Goal: Task Accomplishment & Management: Manage account settings

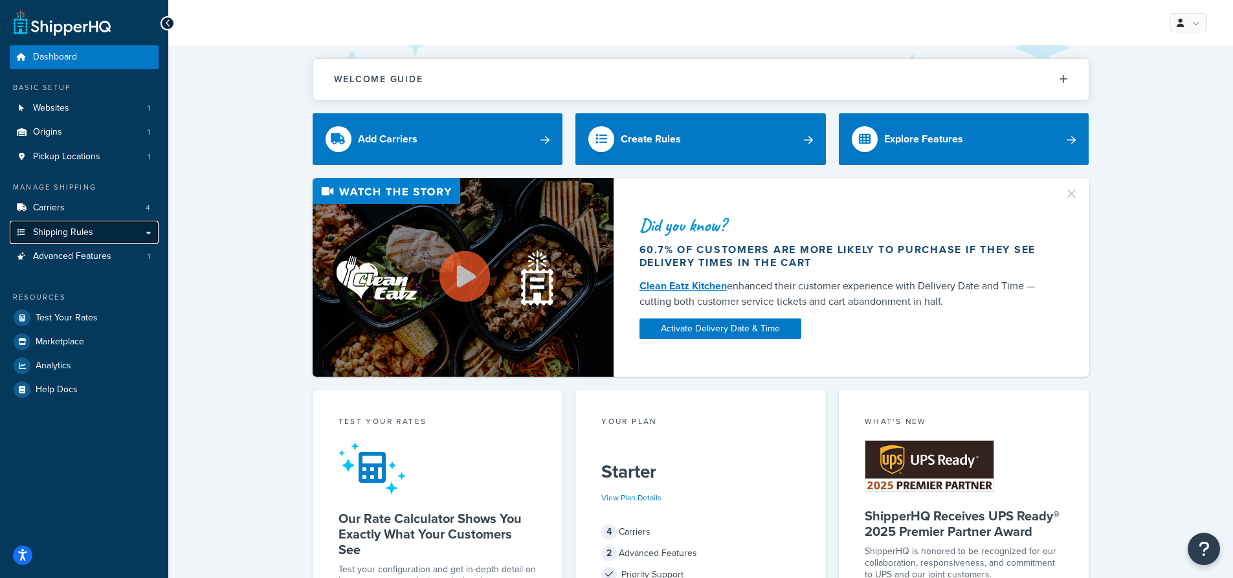
click at [87, 227] on span "Shipping Rules" at bounding box center [63, 232] width 60 height 11
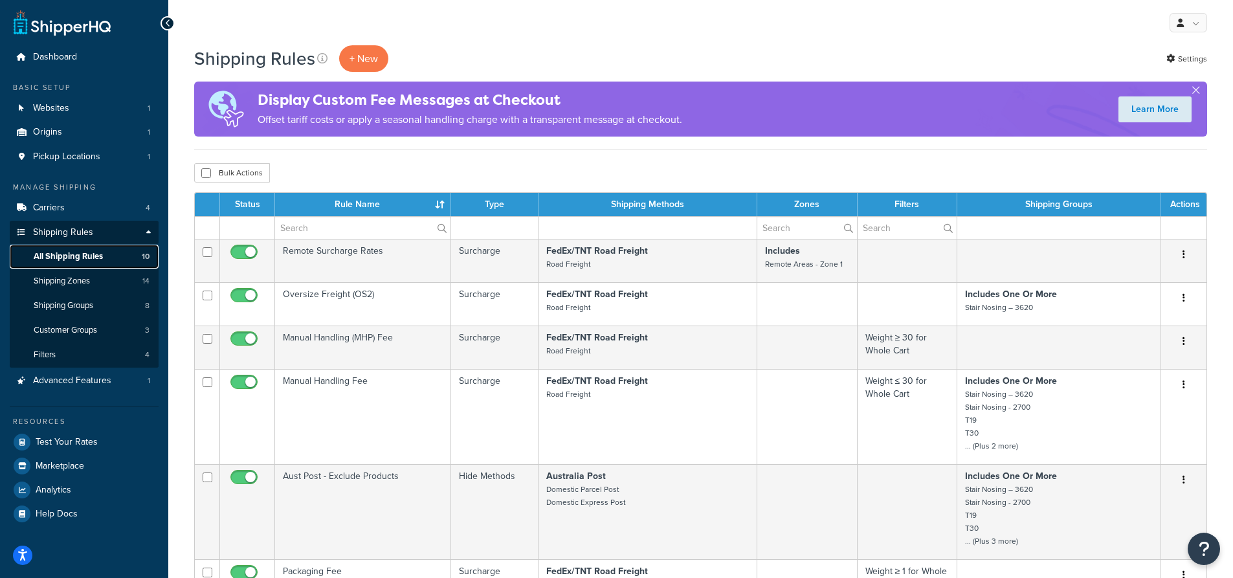
click at [71, 254] on span "All Shipping Rules" at bounding box center [68, 256] width 69 height 11
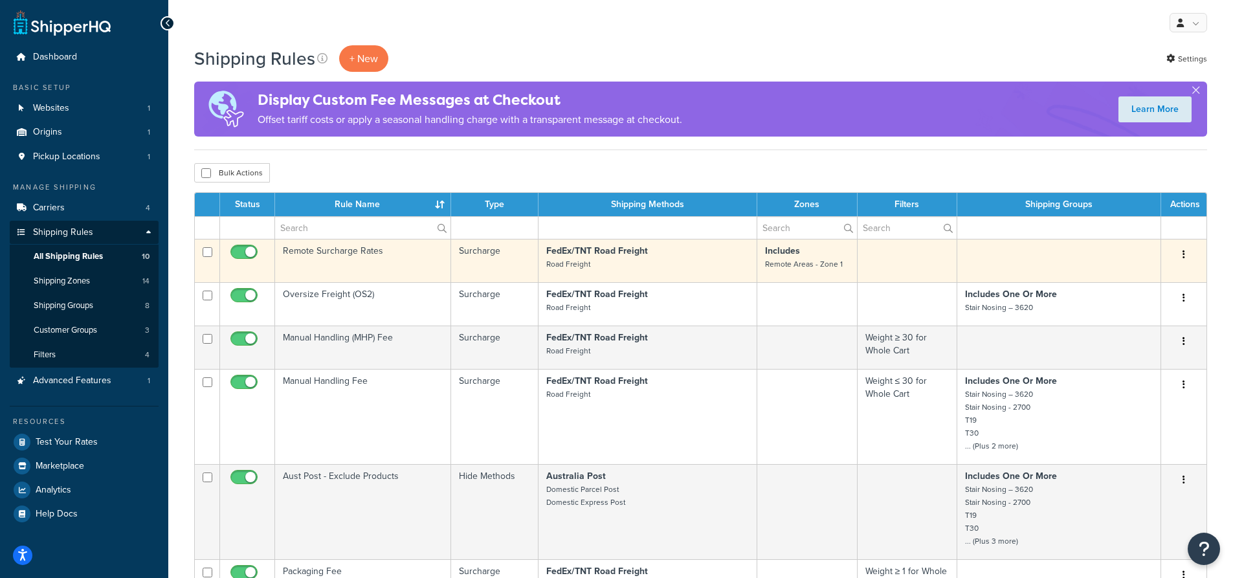
click at [409, 262] on td "Remote Surcharge Rates" at bounding box center [363, 260] width 176 height 43
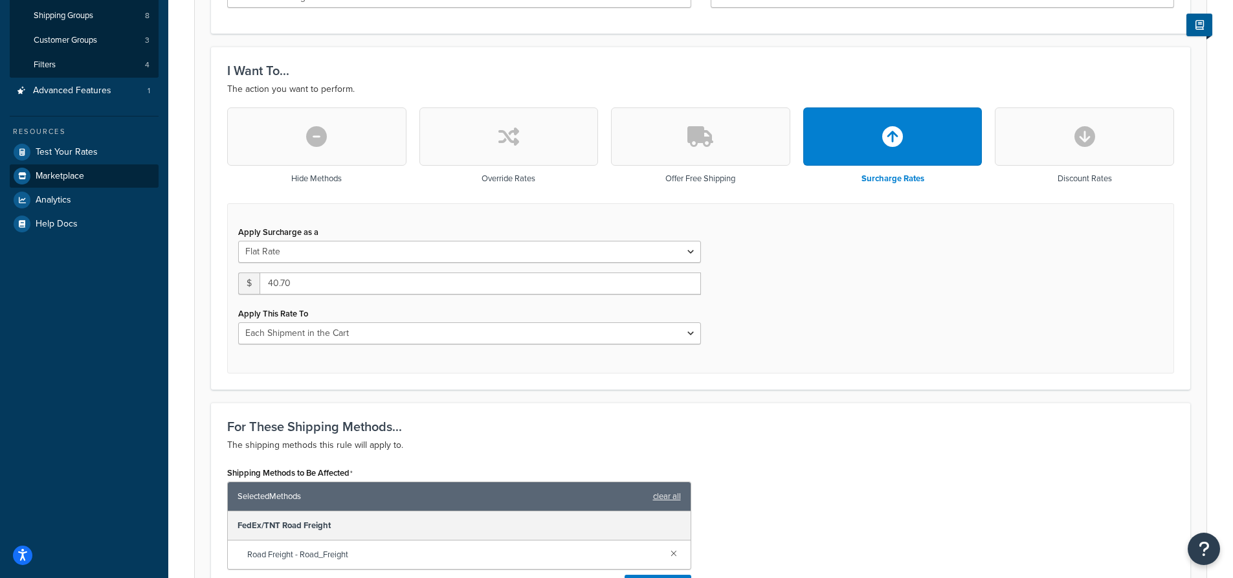
scroll to position [96, 0]
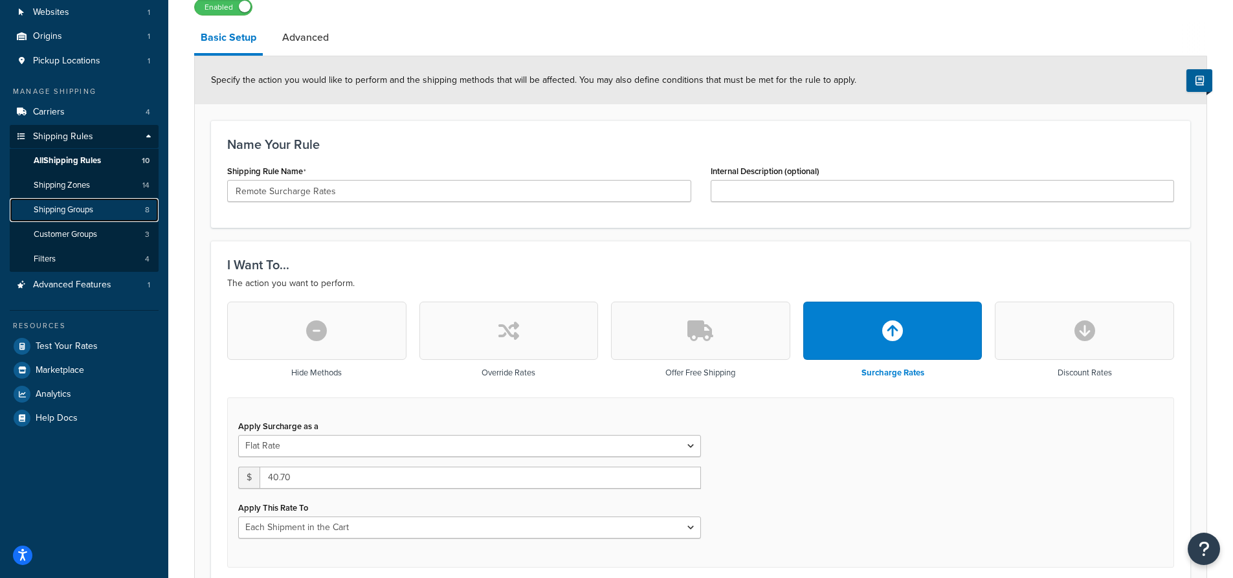
click at [98, 203] on link "Shipping Groups 8" at bounding box center [84, 210] width 149 height 24
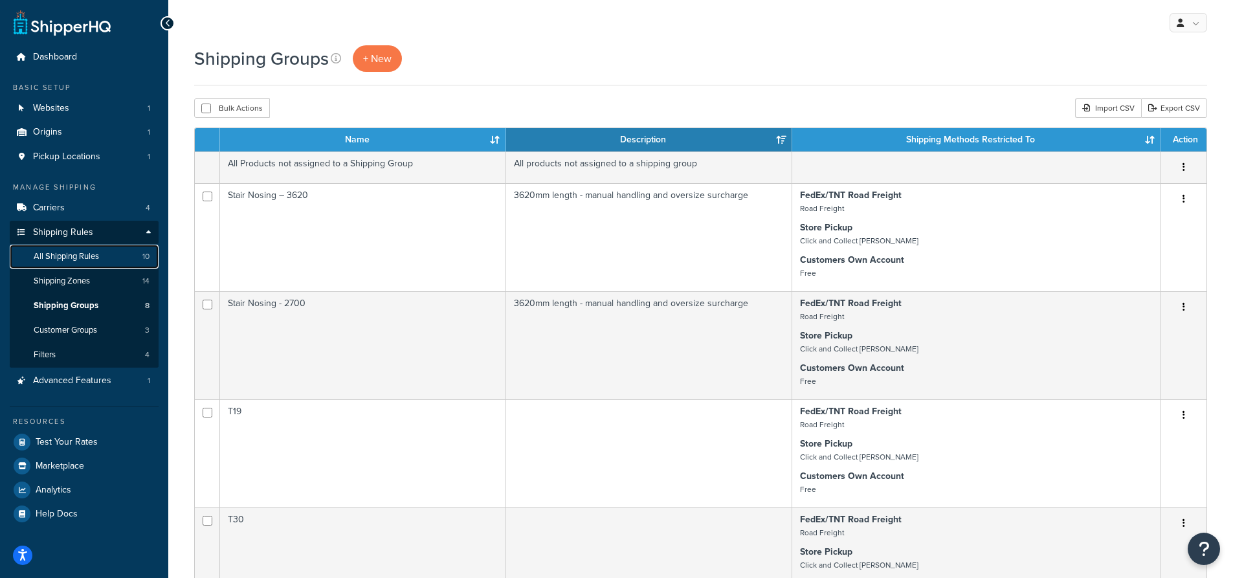
click at [101, 256] on link "All Shipping Rules 10" at bounding box center [84, 257] width 149 height 24
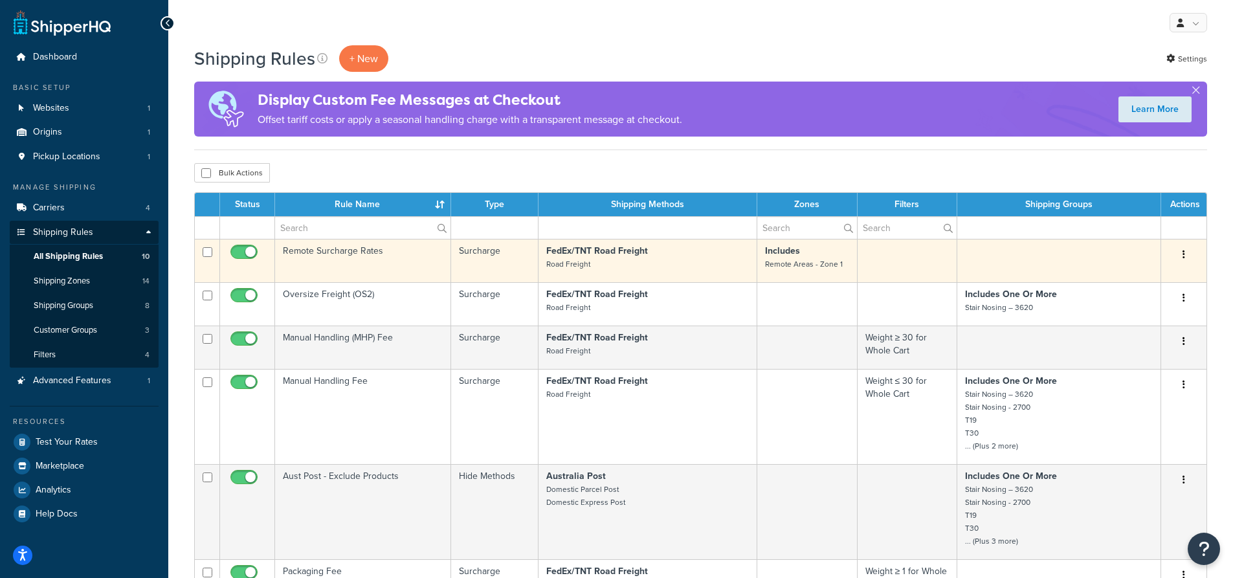
click at [418, 260] on td "Remote Surcharge Rates" at bounding box center [363, 260] width 176 height 43
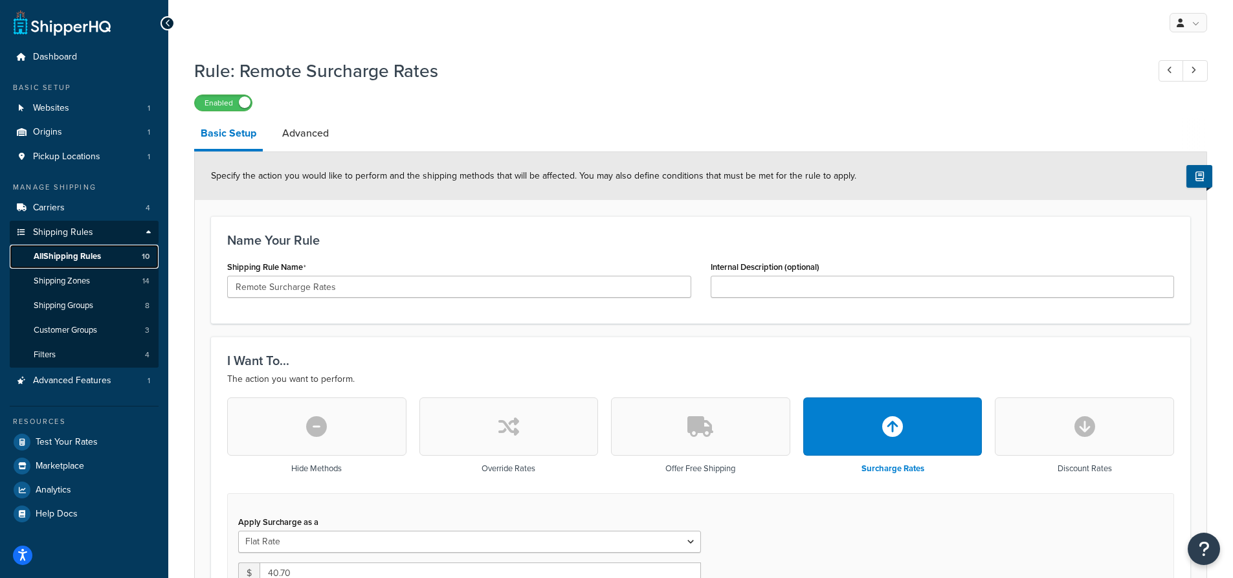
click at [82, 259] on span "All Shipping Rules" at bounding box center [67, 256] width 67 height 11
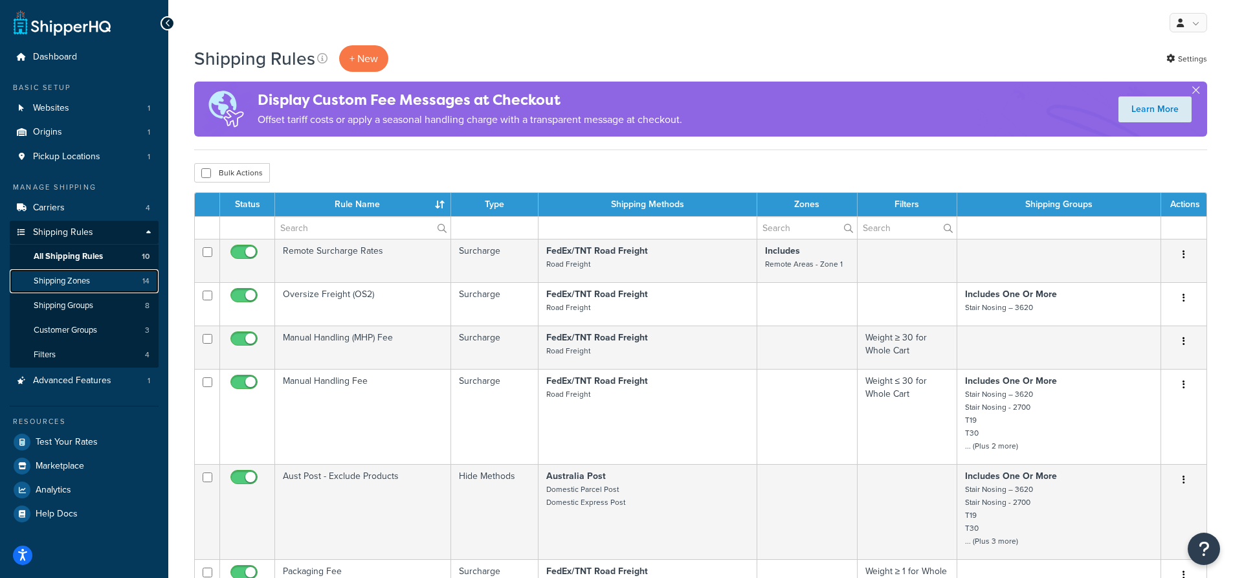
click at [111, 281] on link "Shipping Zones 14" at bounding box center [84, 281] width 149 height 24
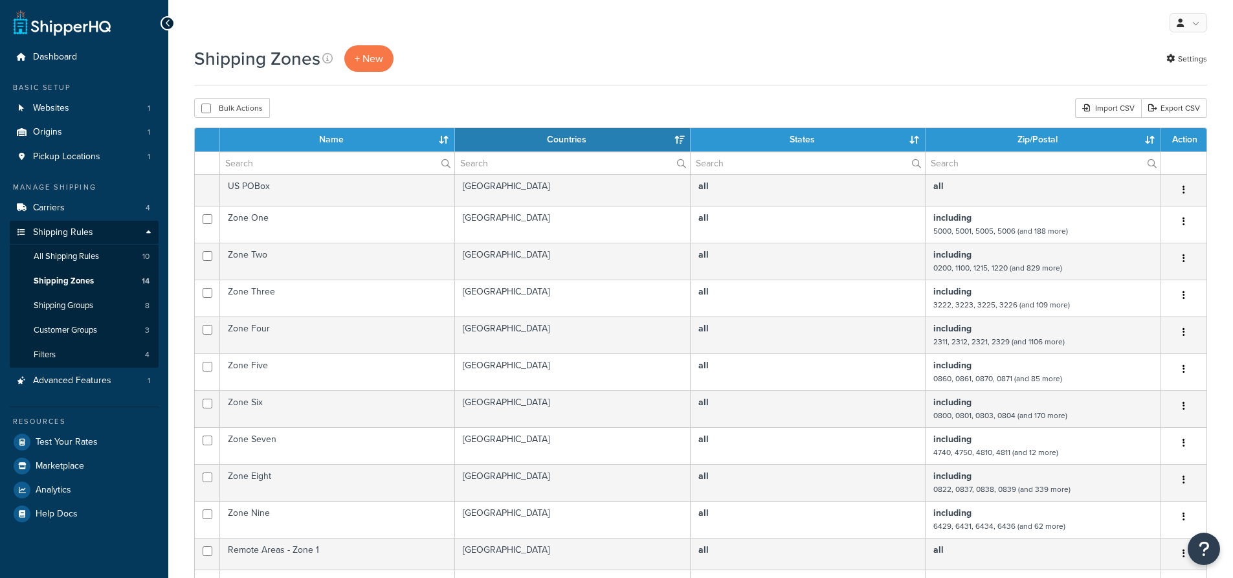
select select "15"
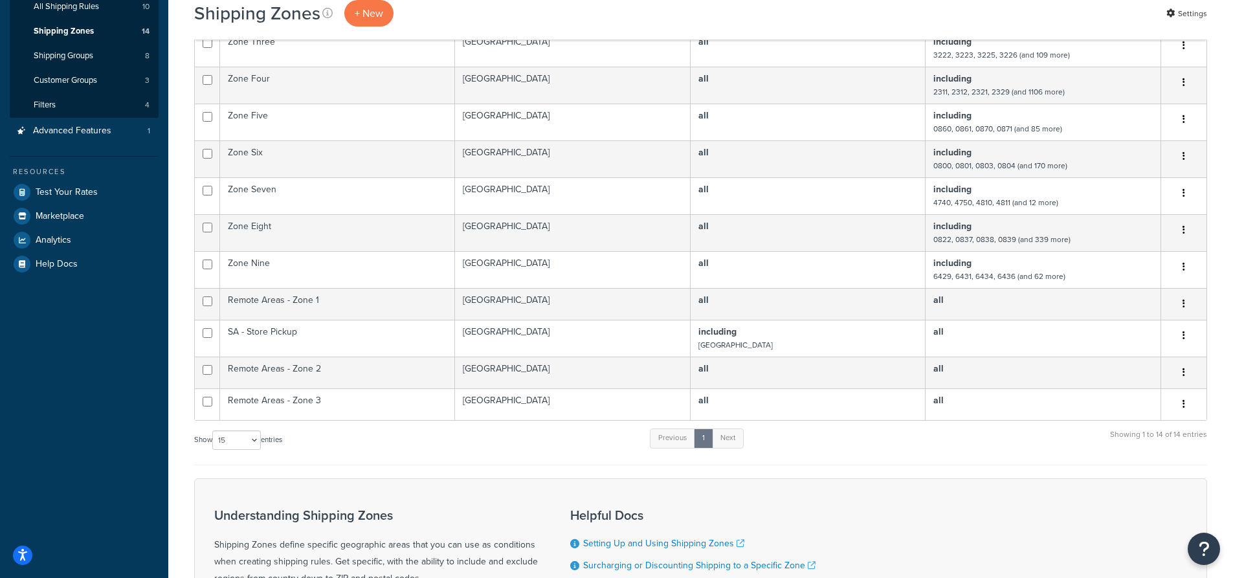
scroll to position [259, 0]
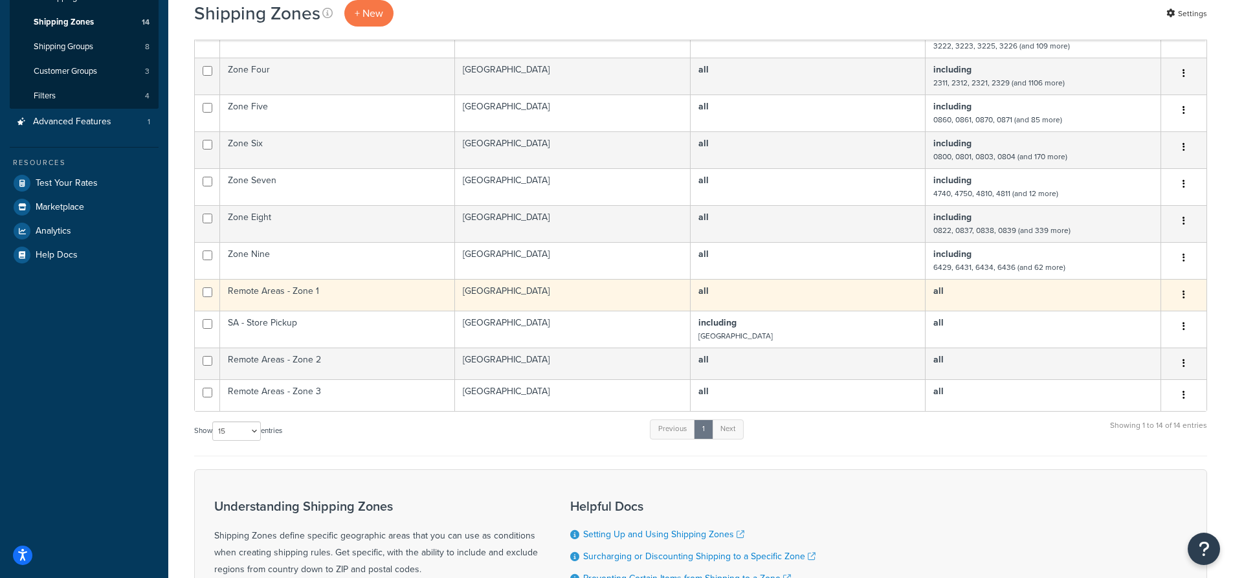
click at [320, 296] on td "Remote Areas - Zone 1" at bounding box center [337, 295] width 235 height 32
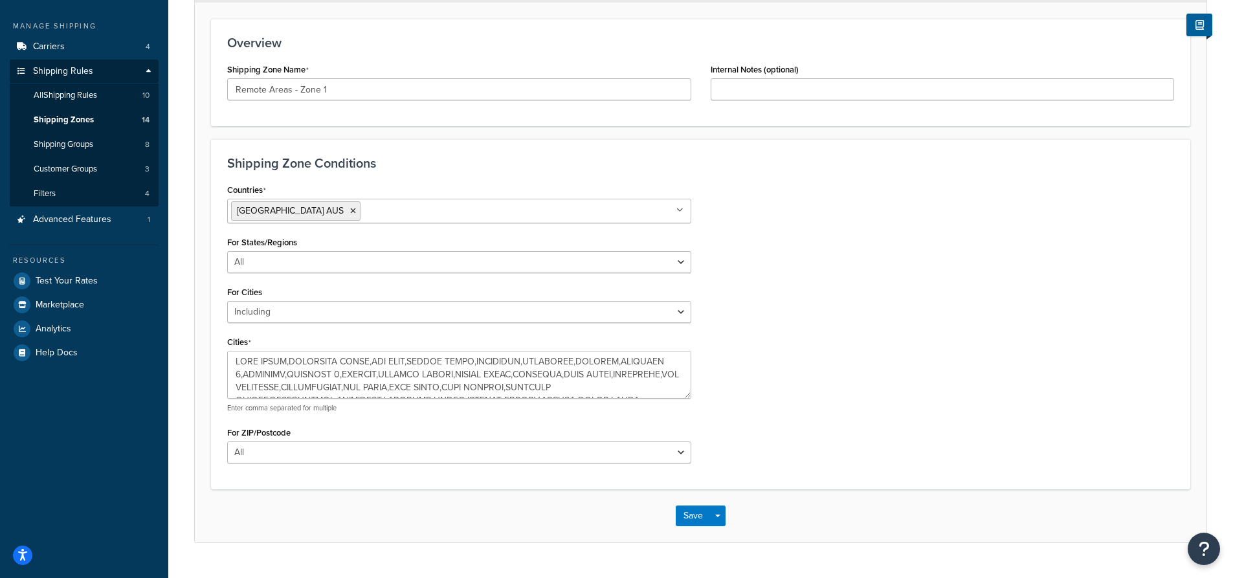
scroll to position [191, 0]
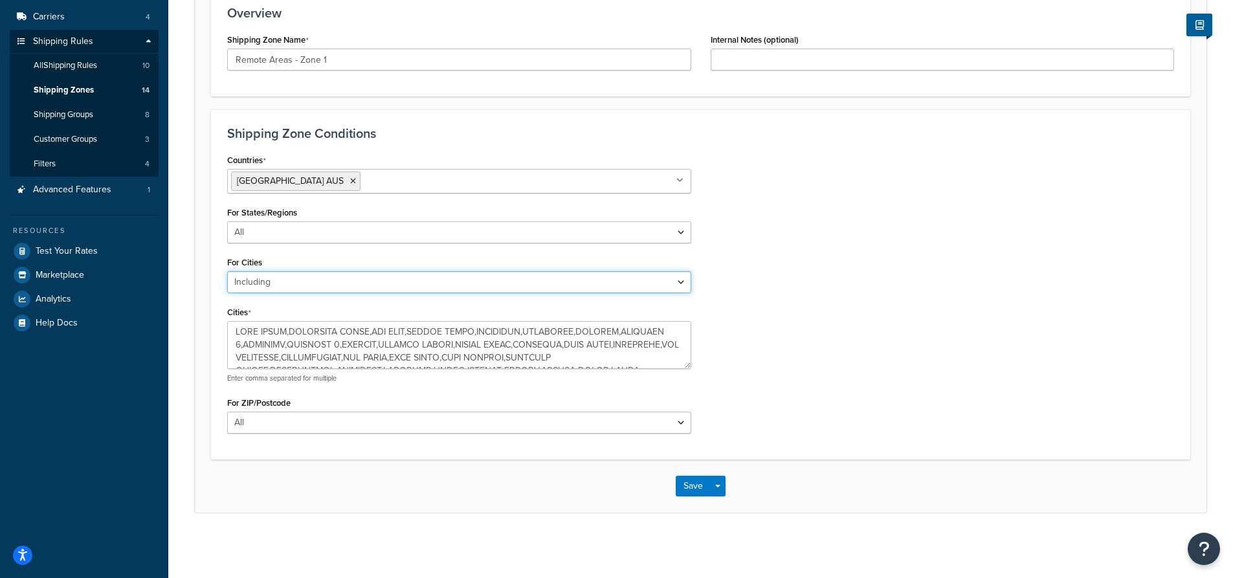
click at [319, 284] on select "All Including Excluding" at bounding box center [459, 282] width 464 height 22
select select "all"
click at [227, 293] on select "All Including Excluding" at bounding box center [459, 282] width 464 height 22
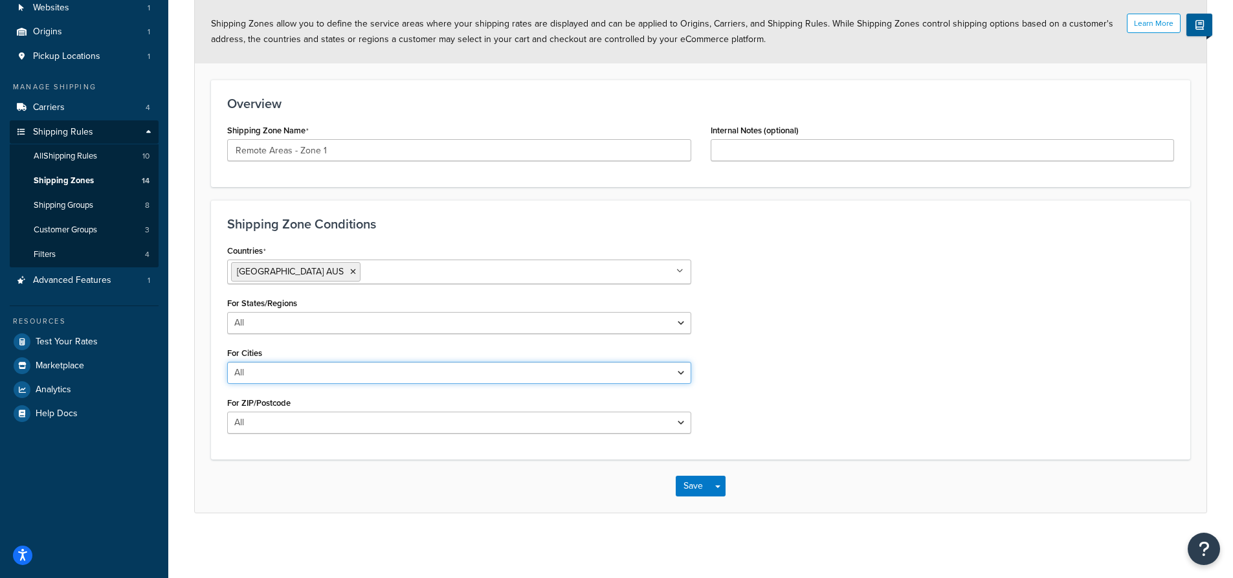
scroll to position [100, 0]
click at [311, 414] on select "All Including Excluding" at bounding box center [459, 423] width 464 height 22
select select "including"
click at [227, 412] on select "All Including Excluding" at bounding box center [459, 423] width 464 height 22
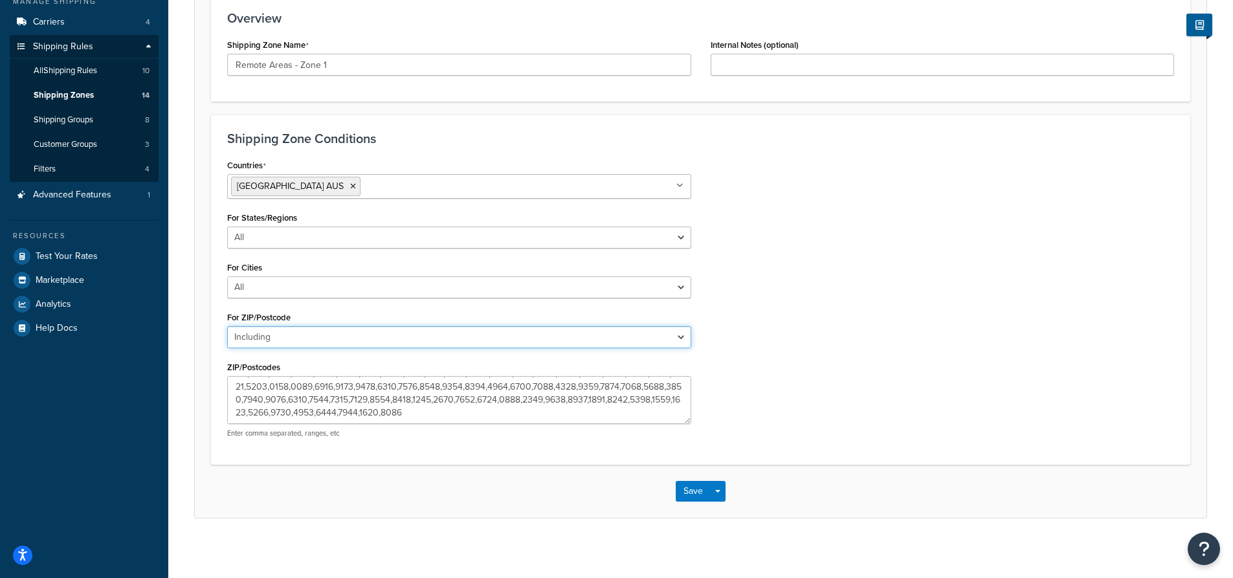
scroll to position [191, 0]
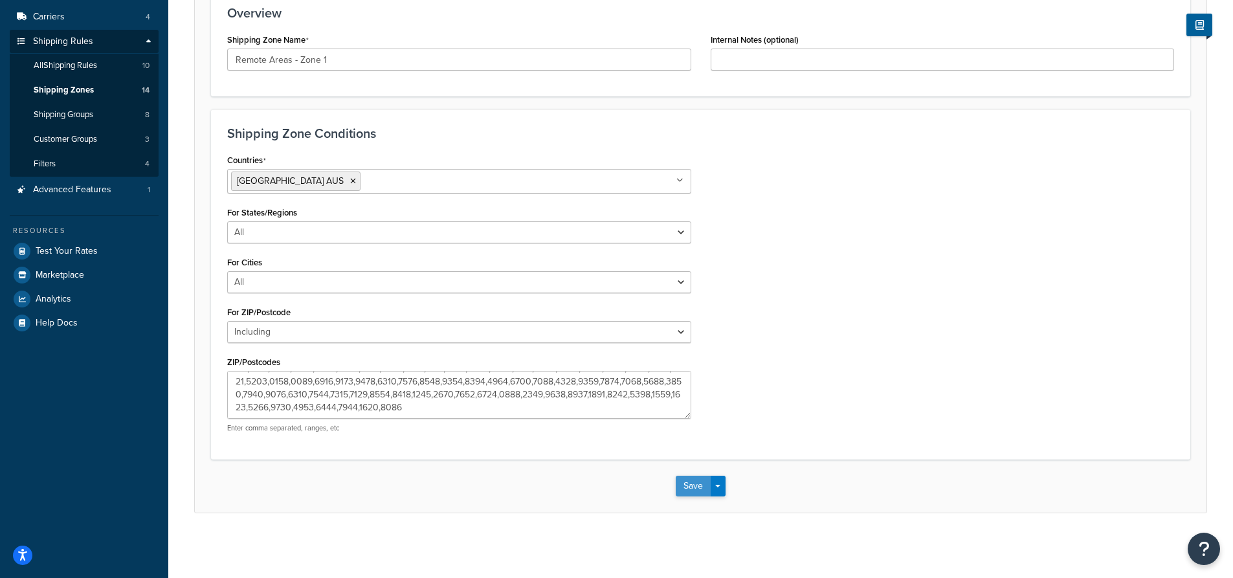
click at [688, 483] on button "Save" at bounding box center [693, 486] width 35 height 21
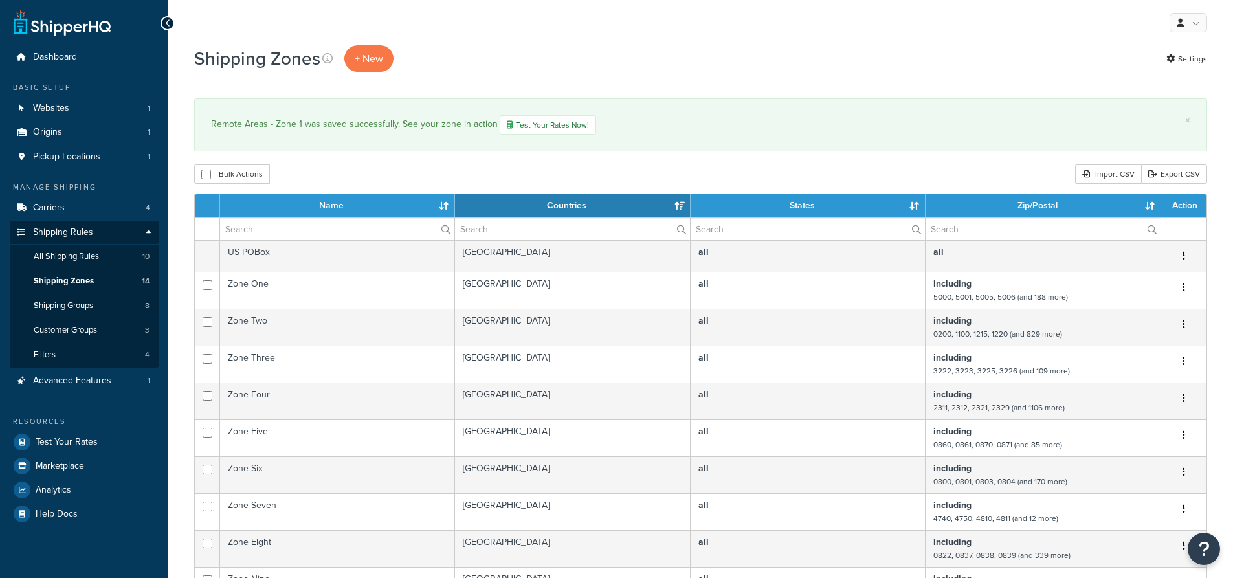
select select "15"
click at [71, 260] on span "All Shipping Rules" at bounding box center [66, 256] width 65 height 11
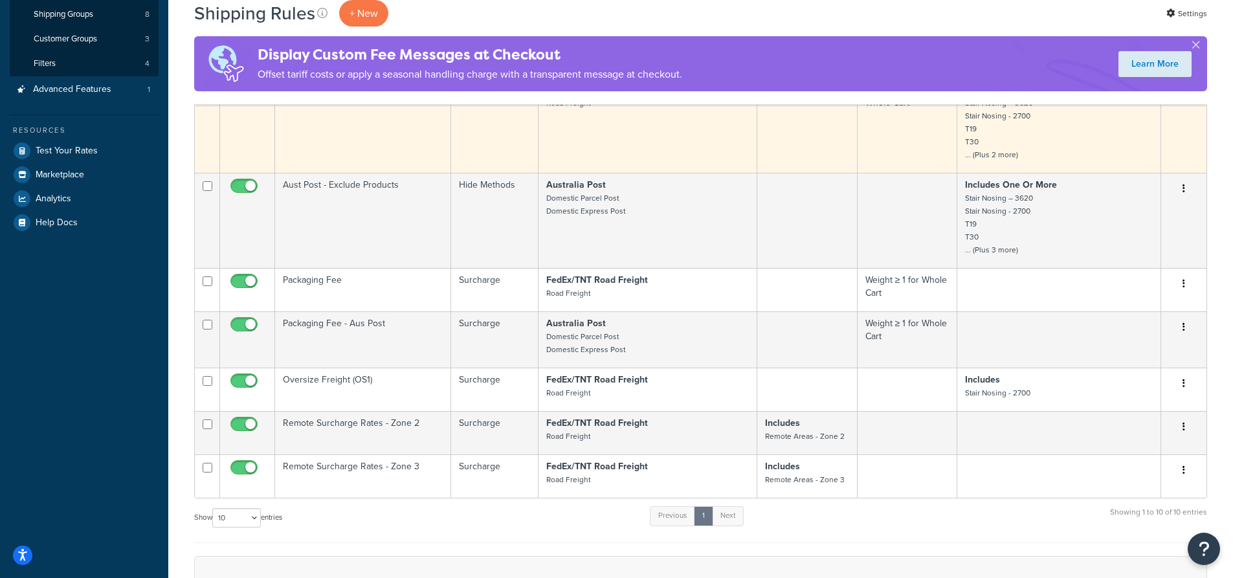
scroll to position [324, 0]
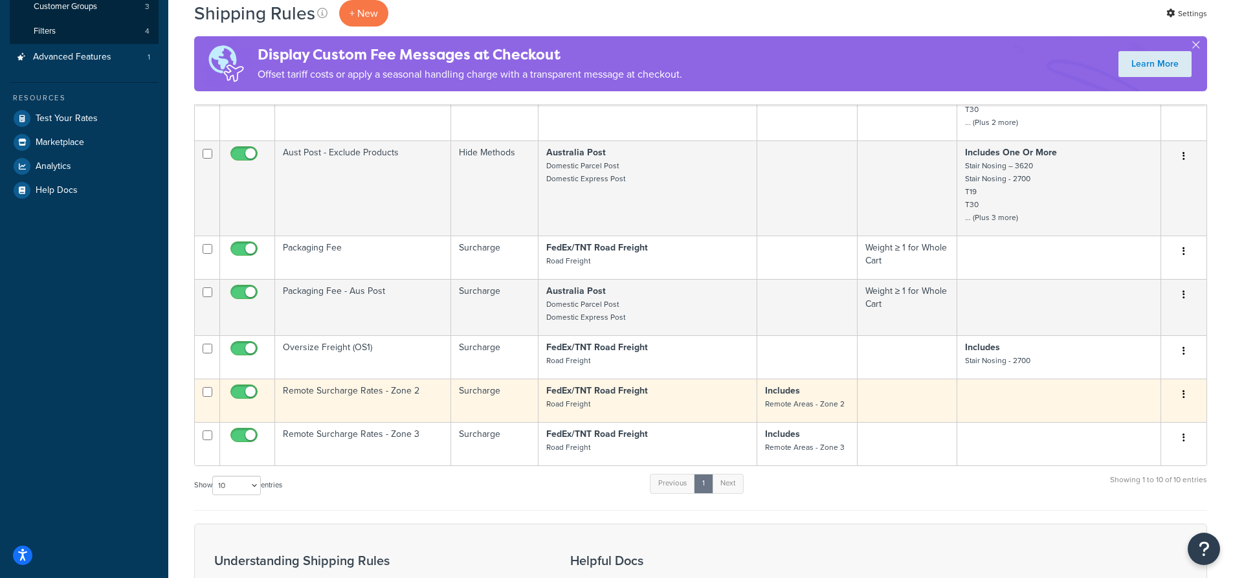
click at [243, 390] on input "checkbox" at bounding box center [246, 395] width 36 height 16
checkbox input "false"
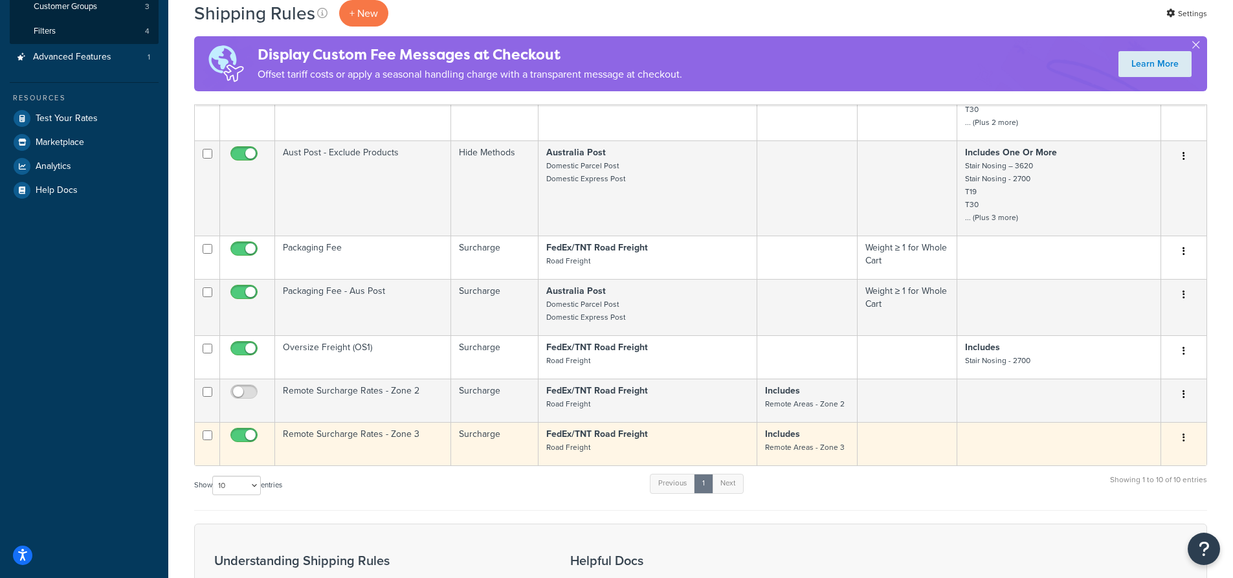
click at [245, 433] on input "checkbox" at bounding box center [246, 438] width 36 height 16
checkbox input "false"
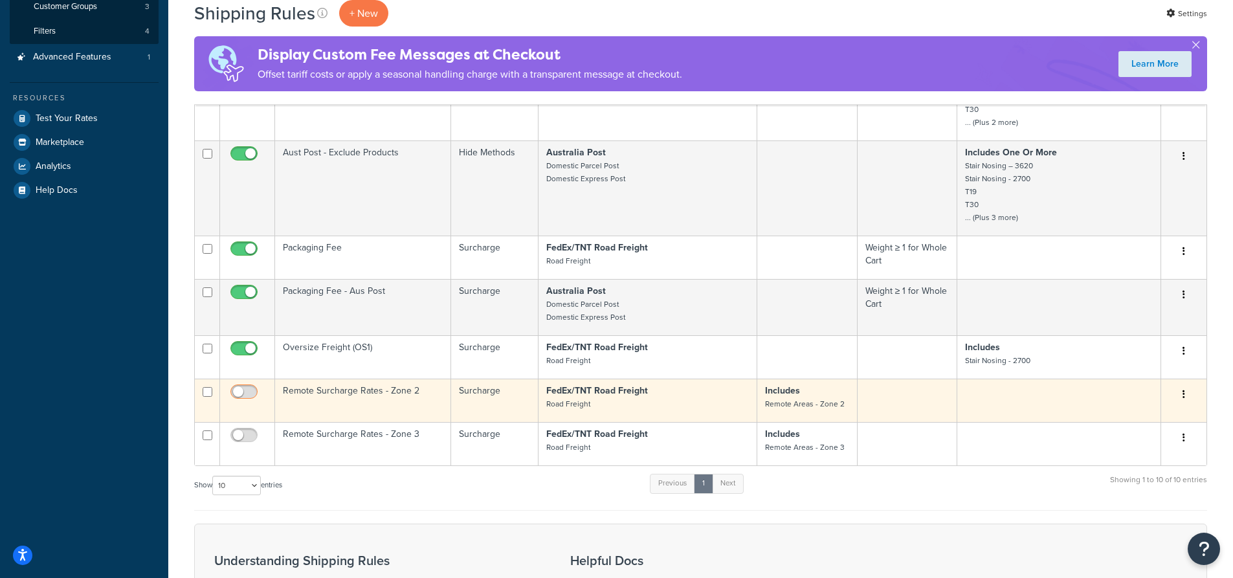
click at [234, 388] on input "checkbox" at bounding box center [246, 395] width 36 height 16
checkbox input "true"
click at [378, 406] on td "Remote Surcharge Rates - Zone 2" at bounding box center [363, 400] width 176 height 43
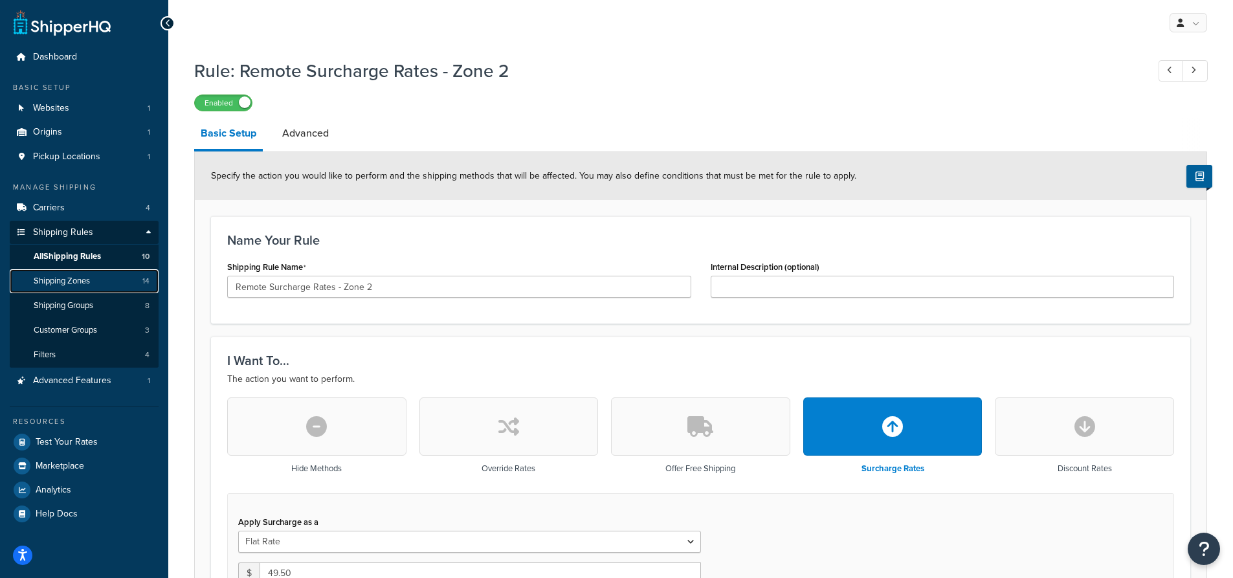
click at [97, 276] on link "Shipping Zones 14" at bounding box center [84, 281] width 149 height 24
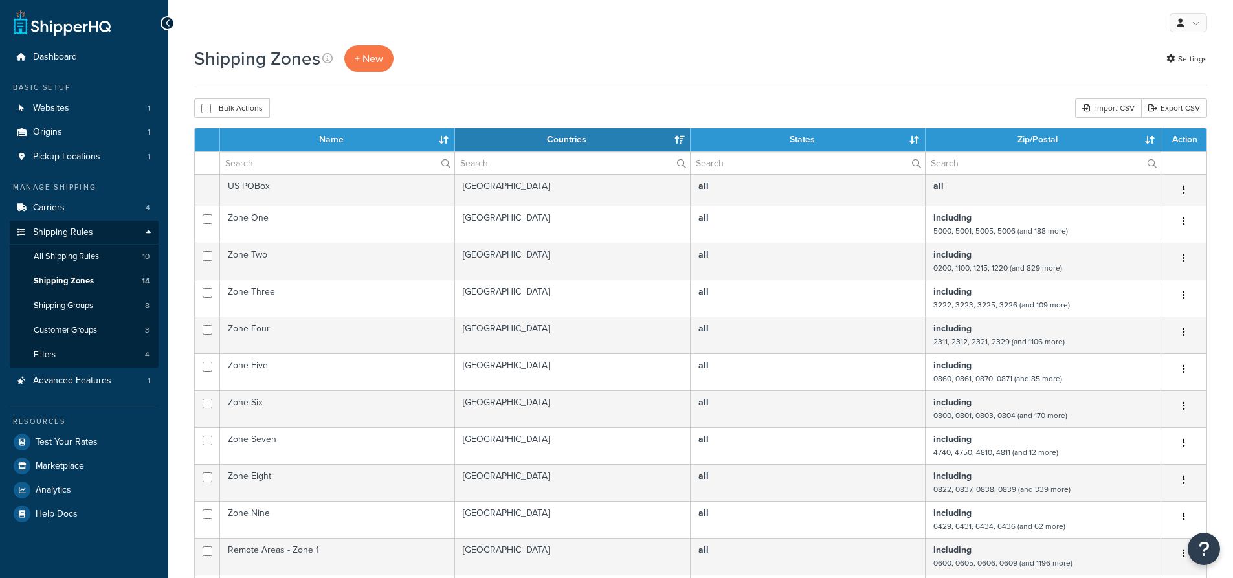
select select "15"
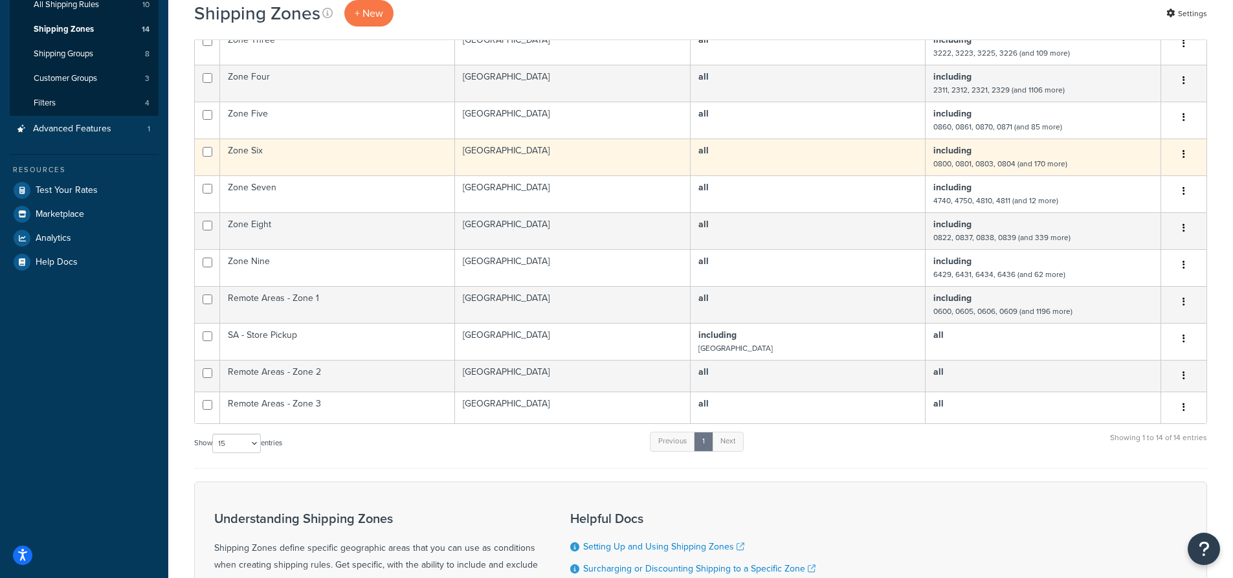
scroll to position [388, 0]
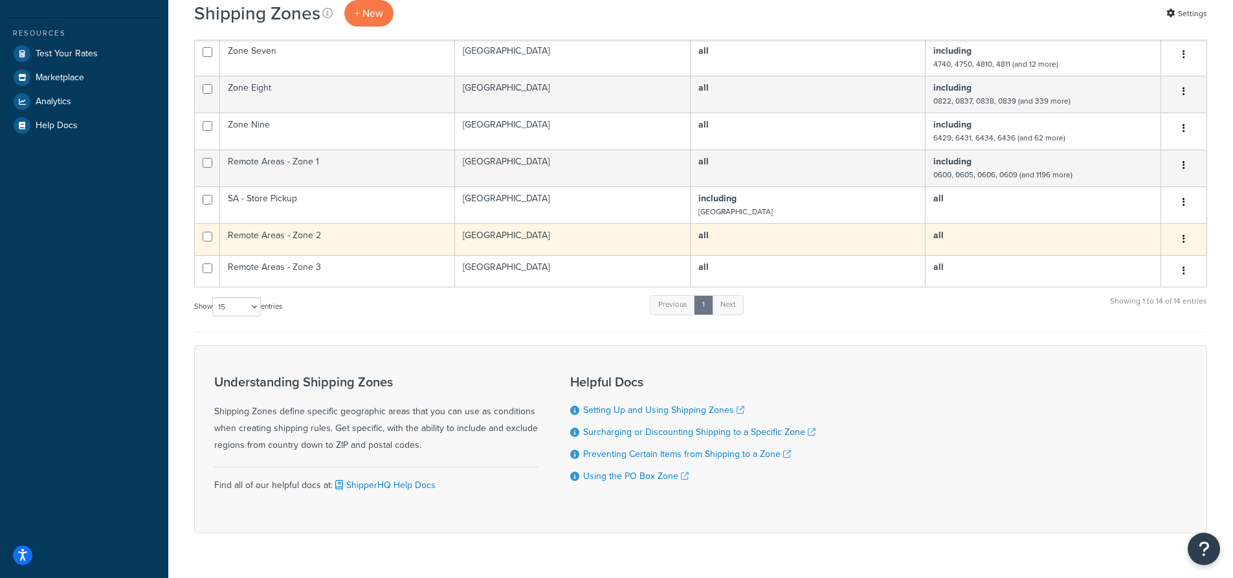
click at [307, 241] on td "Remote Areas - Zone 2" at bounding box center [337, 239] width 235 height 32
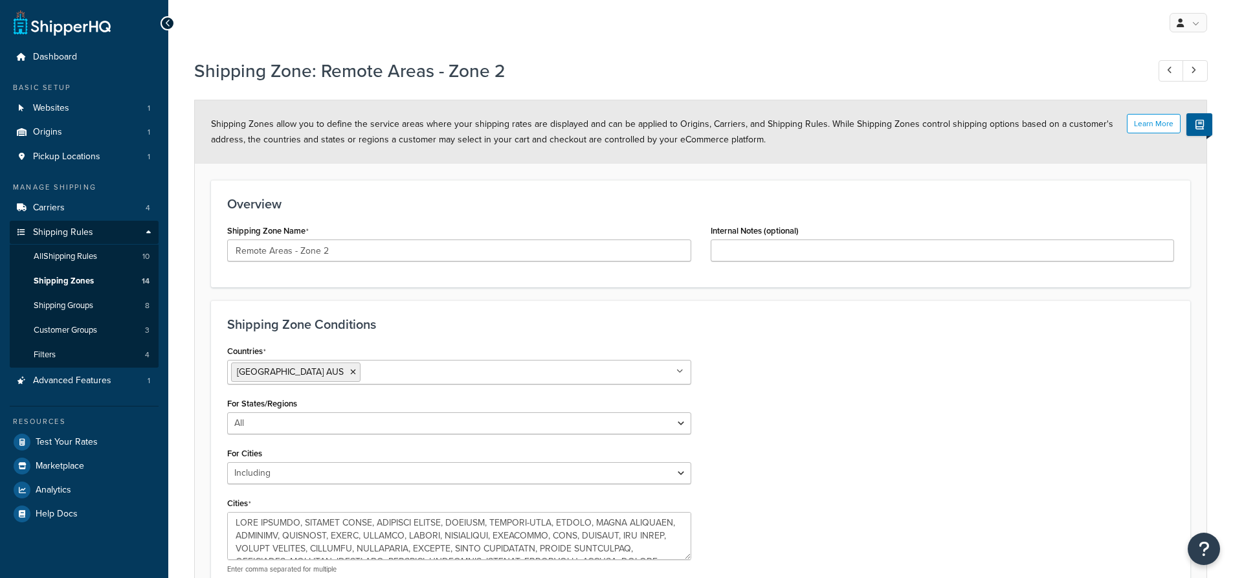
select select "including"
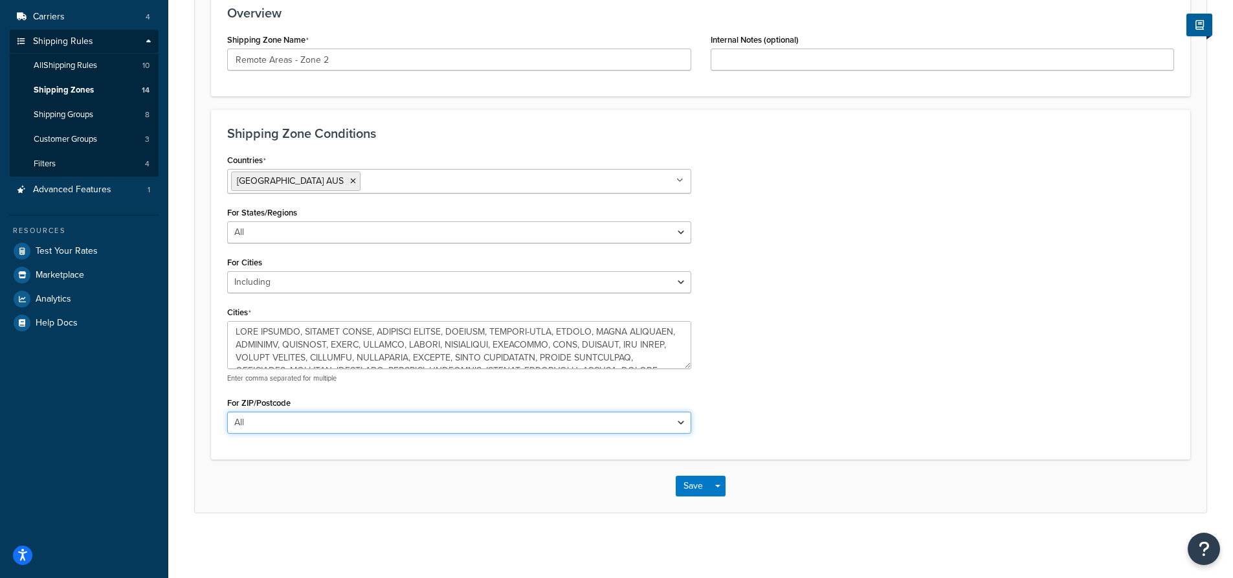
click at [273, 416] on select "All Including Excluding" at bounding box center [459, 423] width 464 height 22
click at [227, 412] on select "All Including Excluding" at bounding box center [459, 423] width 464 height 22
click at [275, 421] on select "All Including Excluding" at bounding box center [459, 423] width 464 height 22
select select "all"
click at [227, 412] on select "All Including Excluding" at bounding box center [459, 423] width 464 height 22
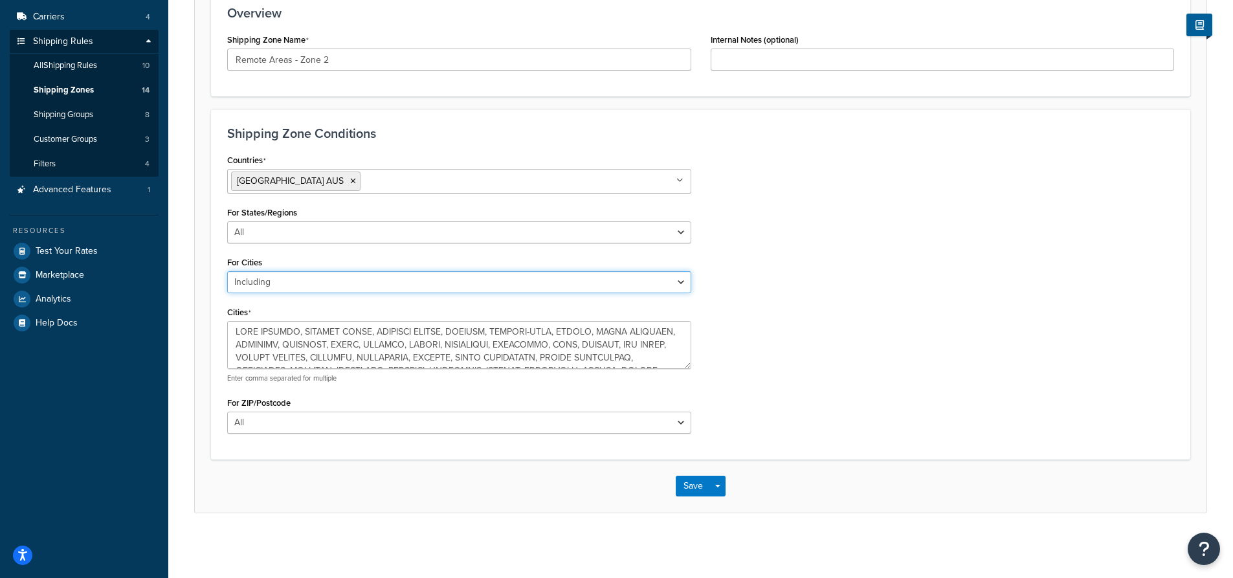
click at [269, 280] on select "All Including Excluding" at bounding box center [459, 282] width 464 height 22
click at [738, 252] on div "Countries Australia AUS All Countries ALL United States USA Afghanistan AFG Alb…" at bounding box center [701, 297] width 967 height 292
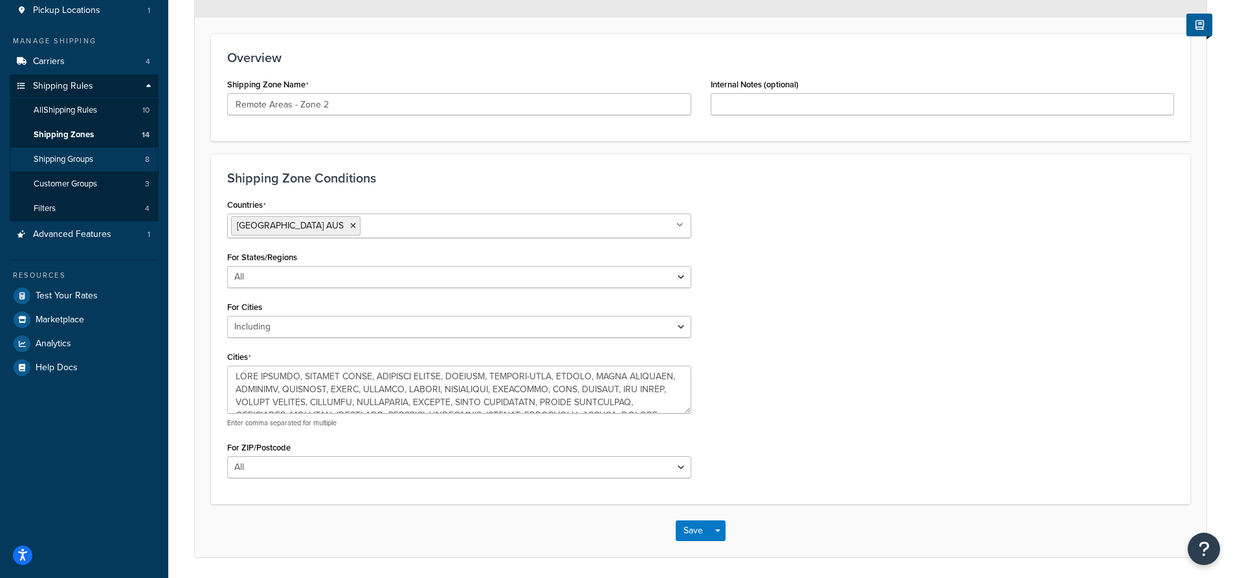
scroll to position [126, 0]
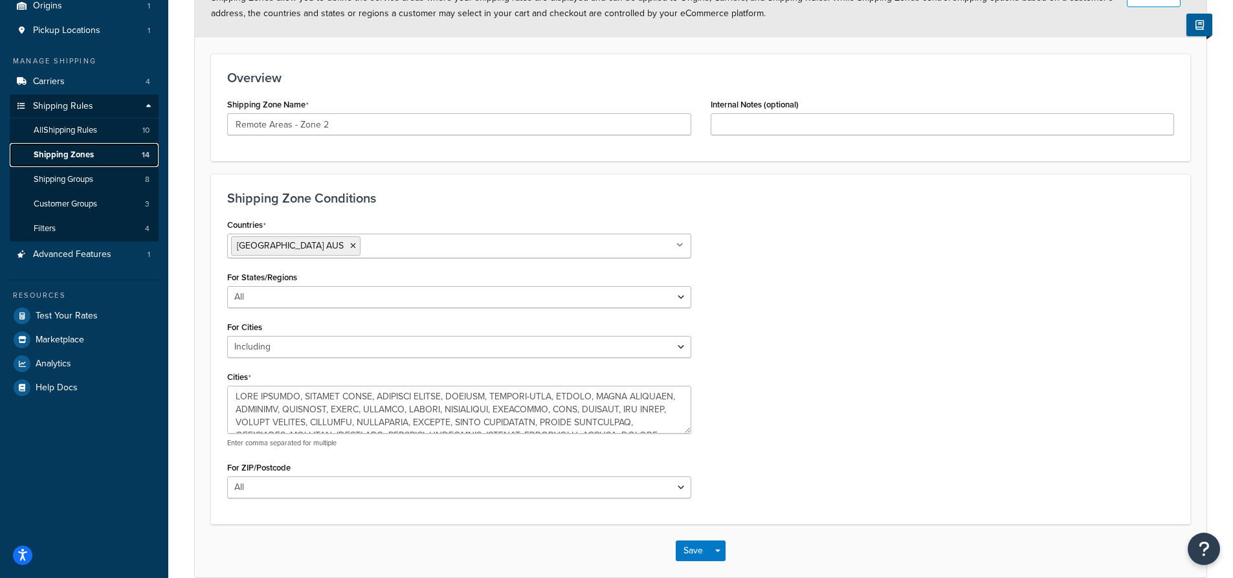
click at [85, 159] on span "Shipping Zones" at bounding box center [64, 155] width 60 height 11
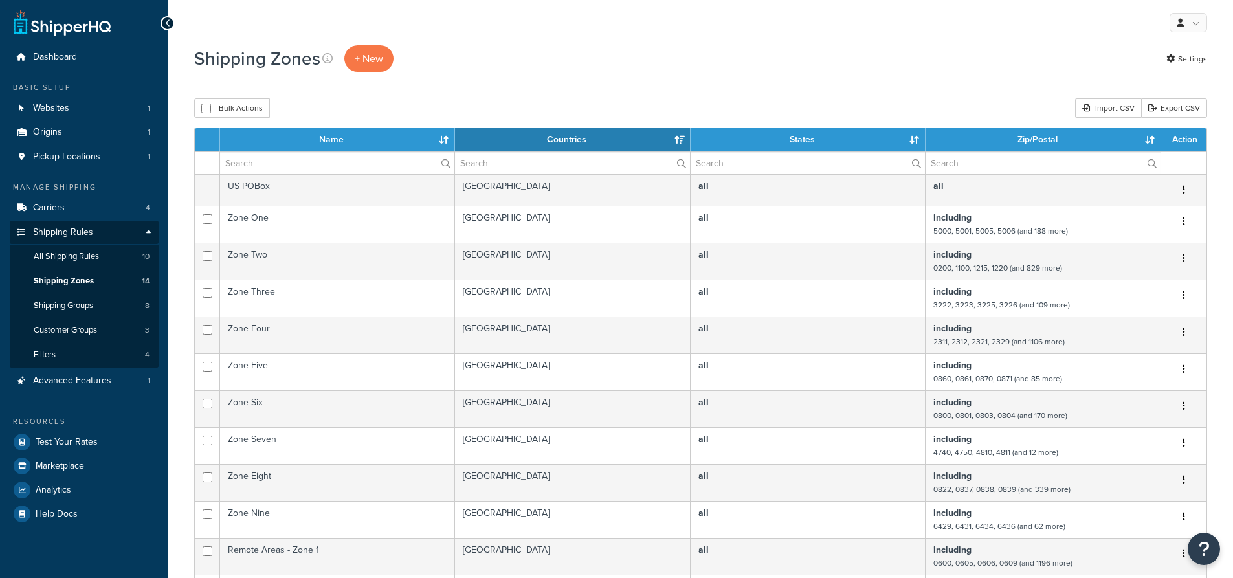
select select "15"
click at [84, 251] on span "All Shipping Rules" at bounding box center [66, 256] width 65 height 11
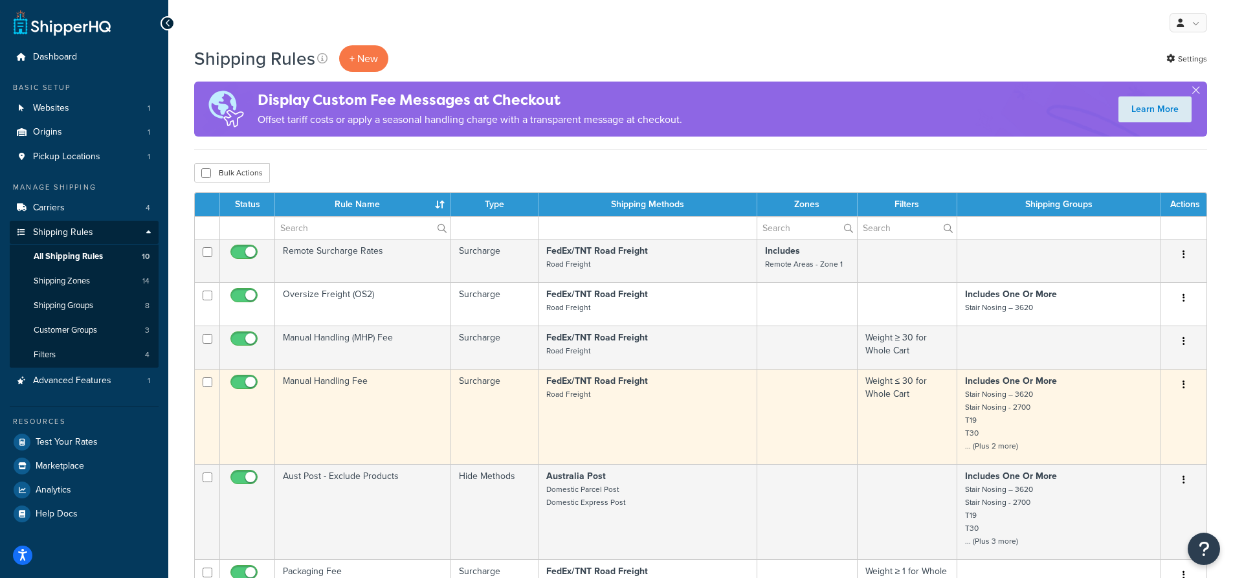
scroll to position [324, 0]
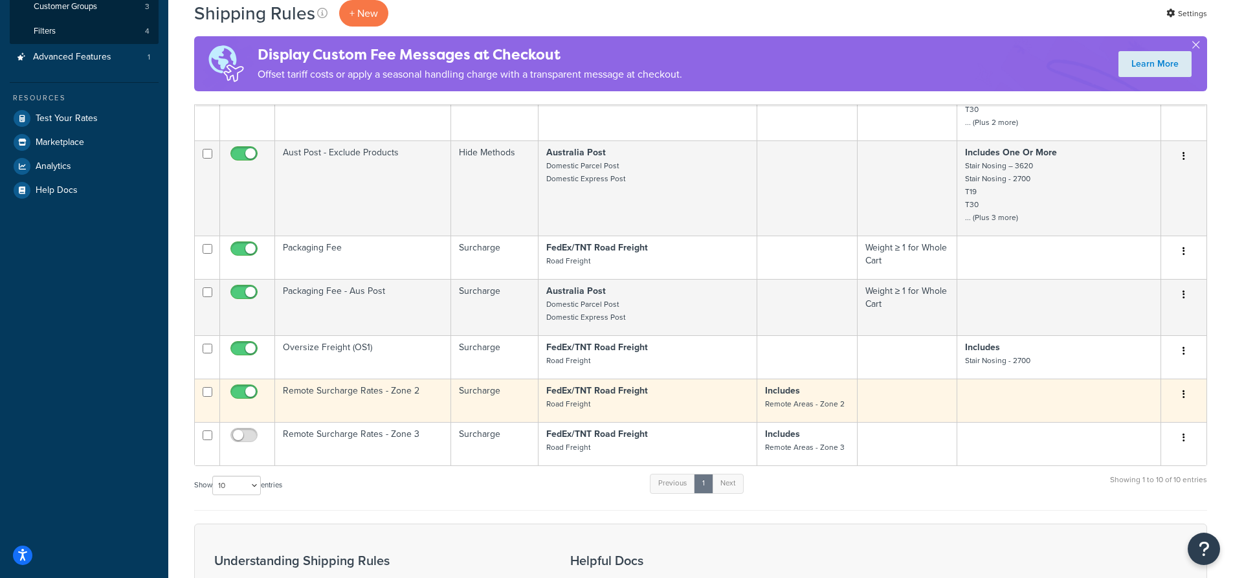
click at [251, 390] on input "checkbox" at bounding box center [246, 395] width 36 height 16
checkbox input "false"
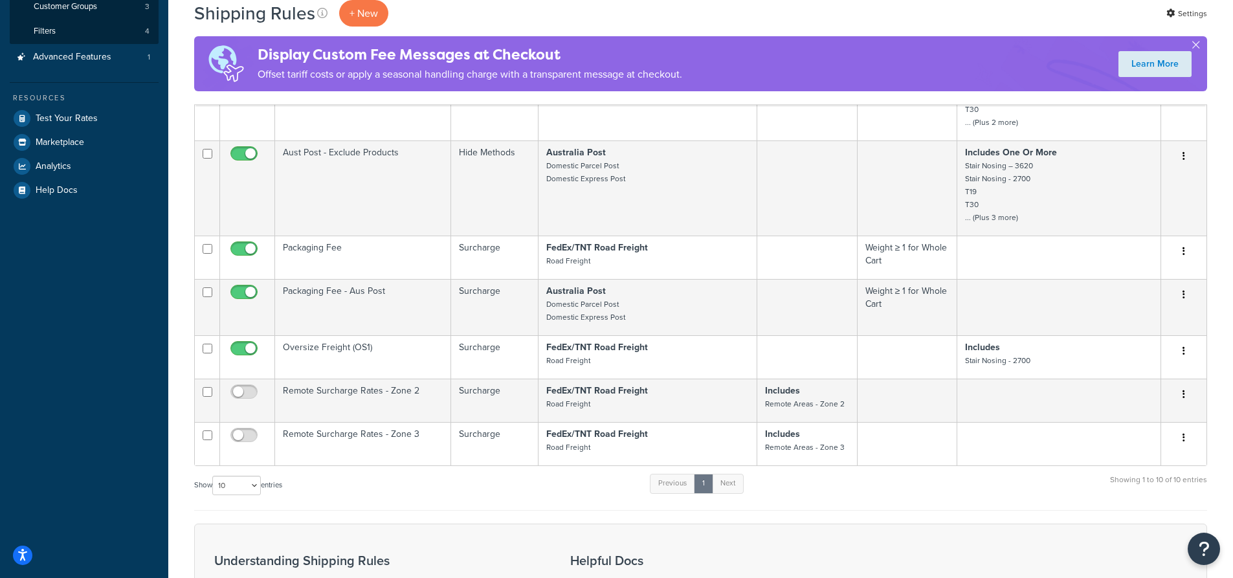
click at [425, 498] on div "Show 10 15 25 50 100 1000 entries Previous 1 Next Showing 1 to 10 of 10 entries" at bounding box center [700, 492] width 1013 height 38
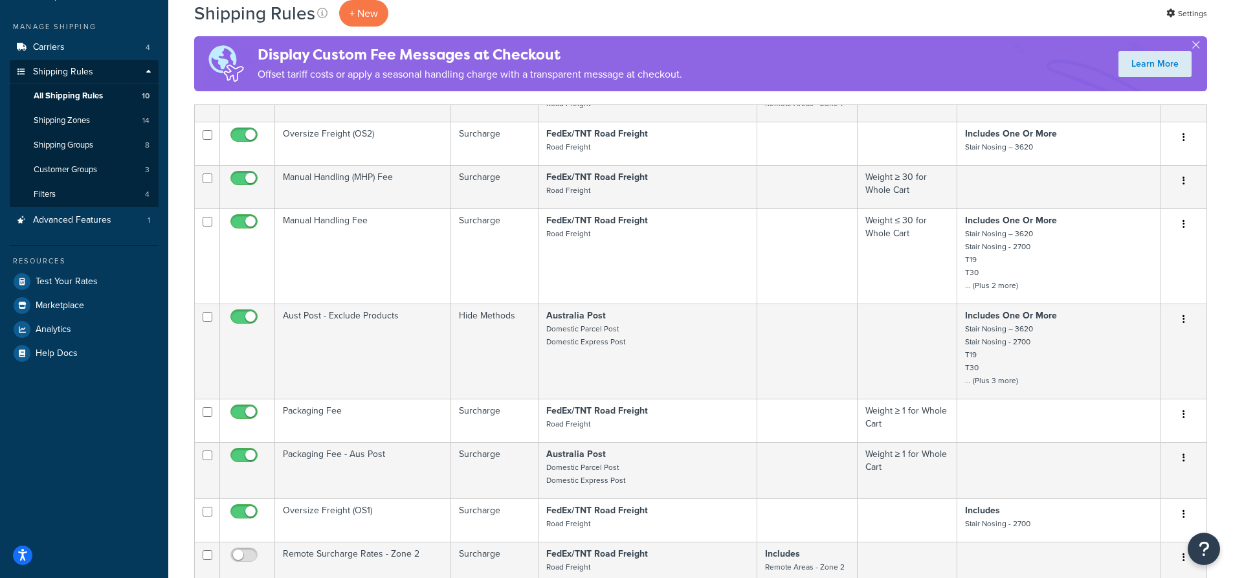
scroll to position [0, 0]
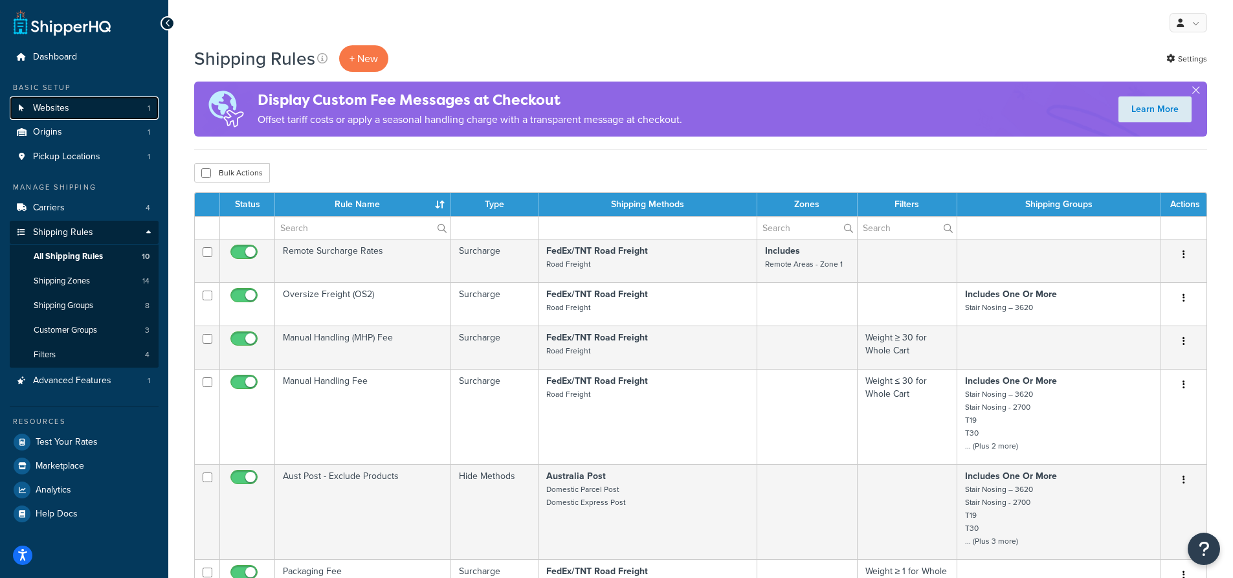
click at [67, 104] on span "Websites" at bounding box center [51, 108] width 36 height 11
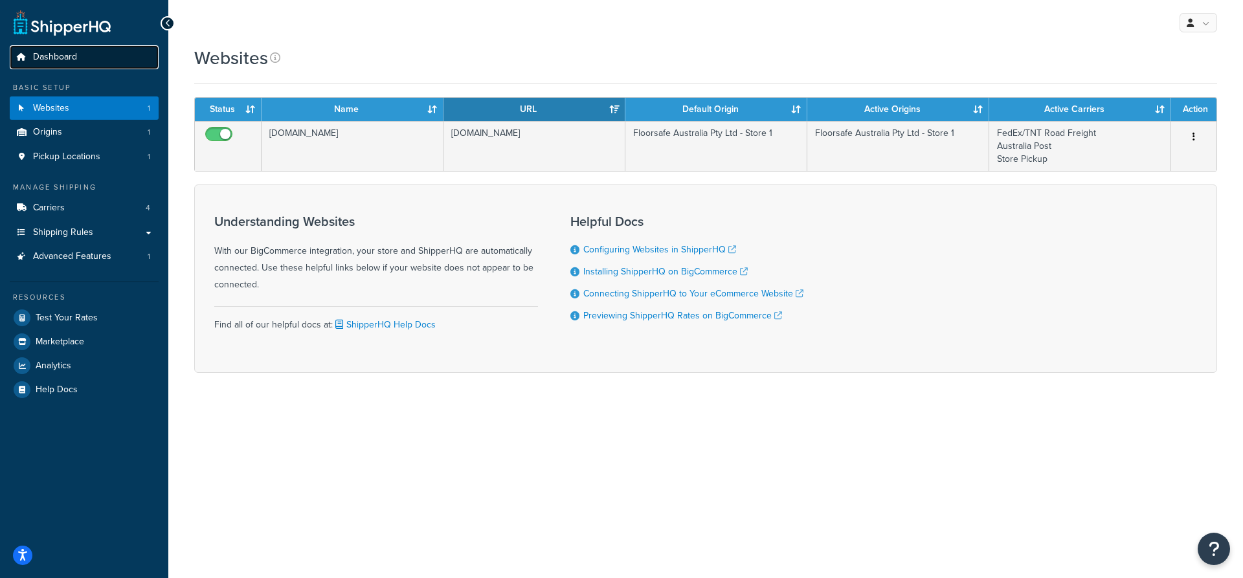
click at [51, 56] on span "Dashboard" at bounding box center [55, 57] width 44 height 11
